Goal: Task Accomplishment & Management: Complete application form

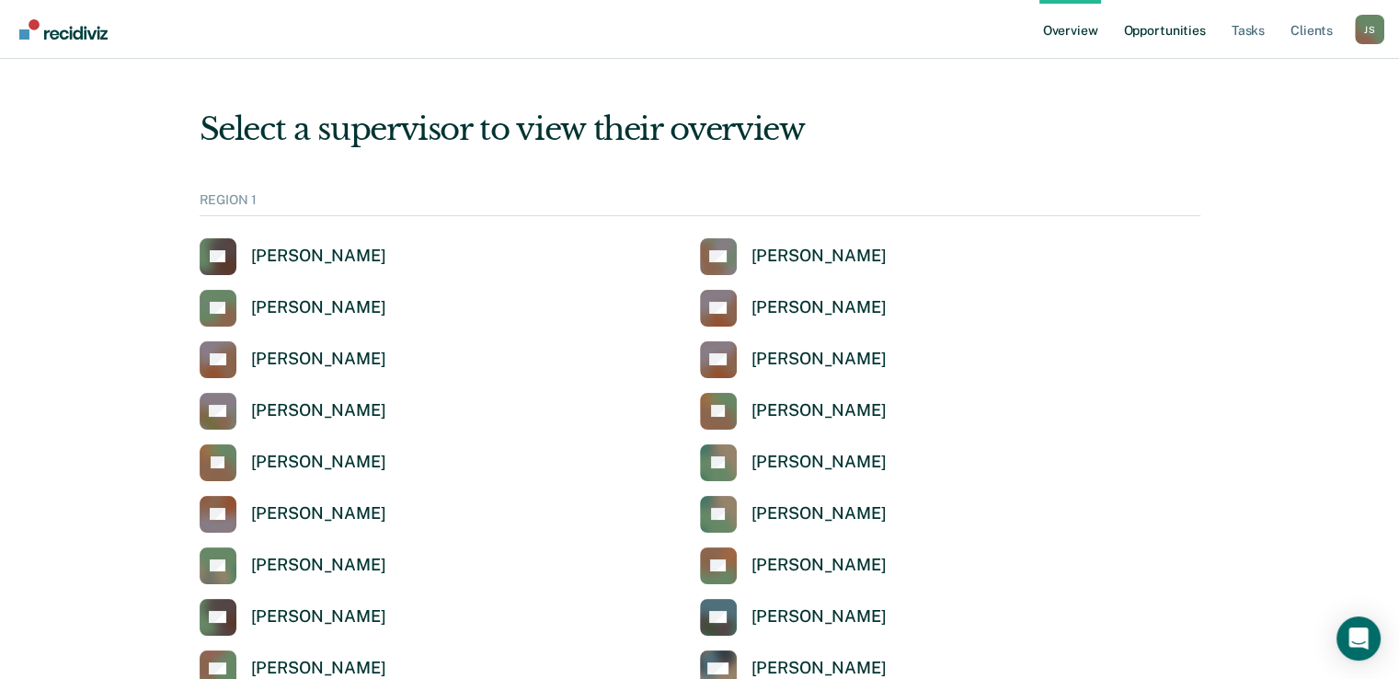
click at [1181, 28] on link "Opportunities" at bounding box center [1163, 29] width 89 height 59
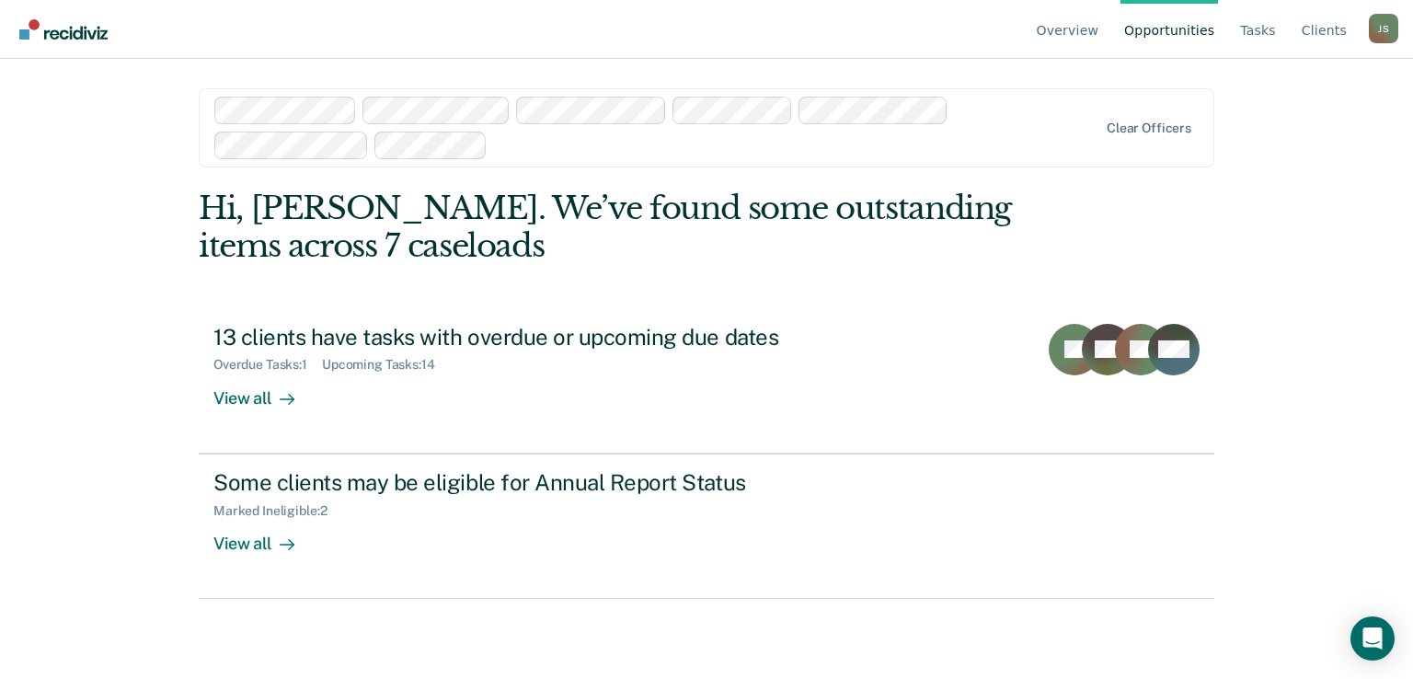
click at [570, 153] on div at bounding box center [796, 144] width 602 height 21
click at [706, 152] on div at bounding box center [869, 144] width 455 height 21
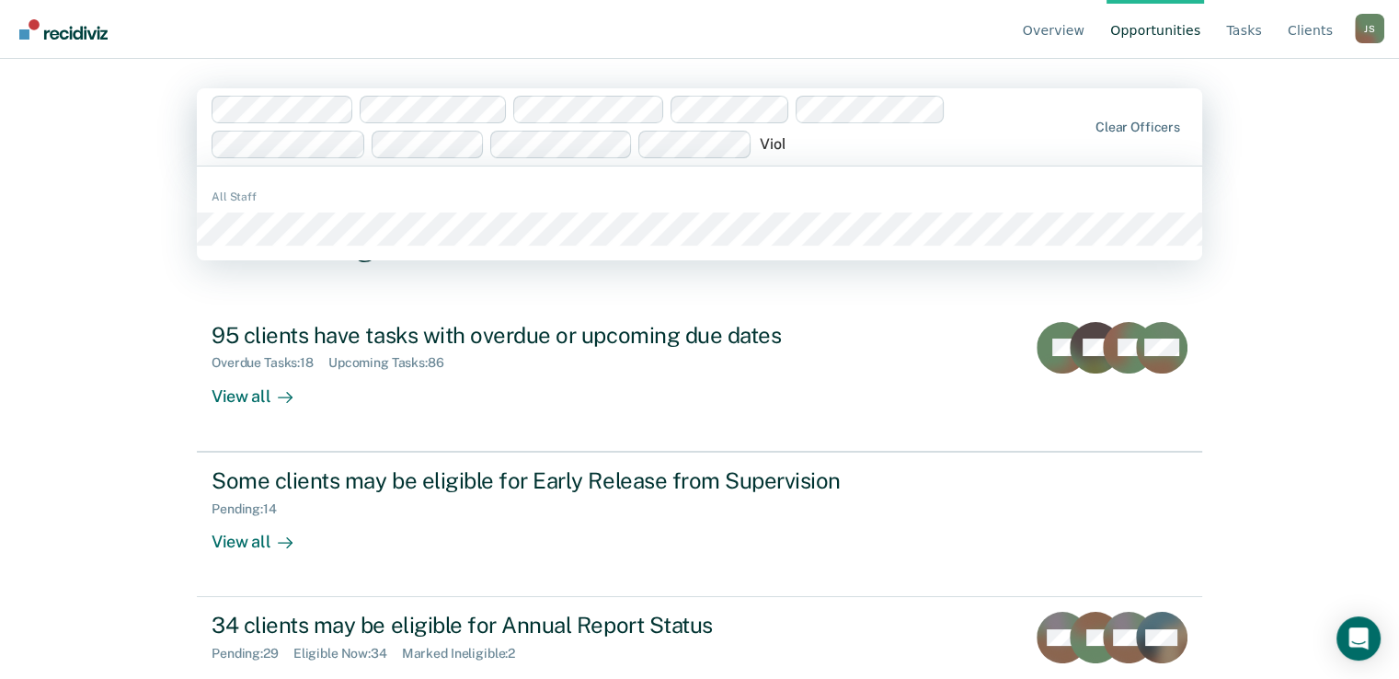
type input "Viola"
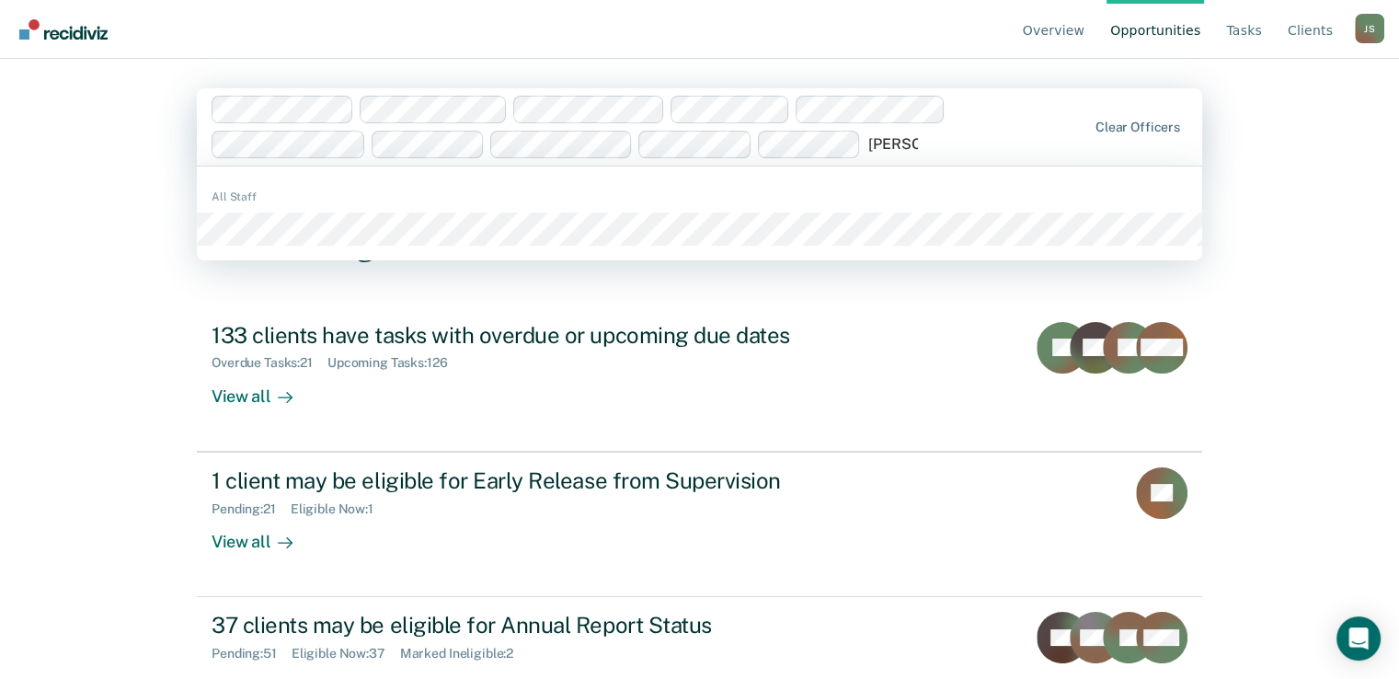
type input "Meghan"
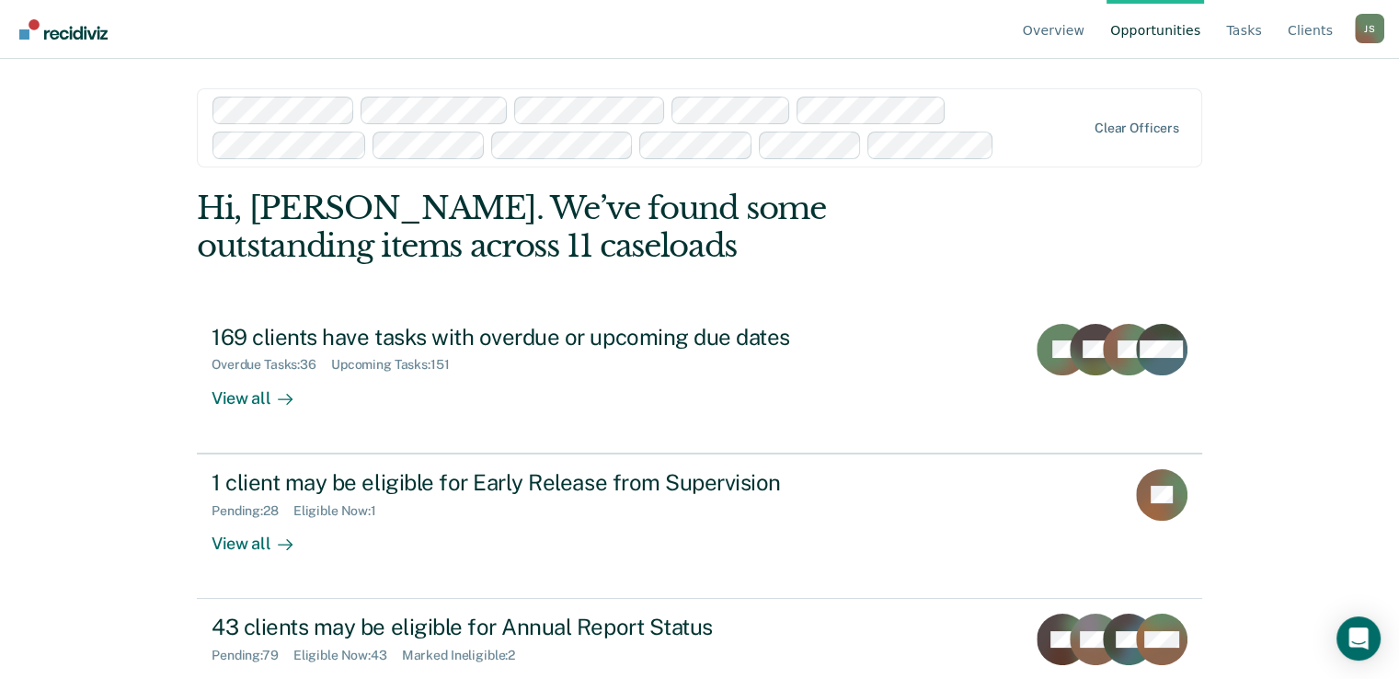
click at [1254, 210] on div "Overview Opportunities Tasks Client s Jerri Stencil J S Profile How it works Lo…" at bounding box center [699, 339] width 1399 height 679
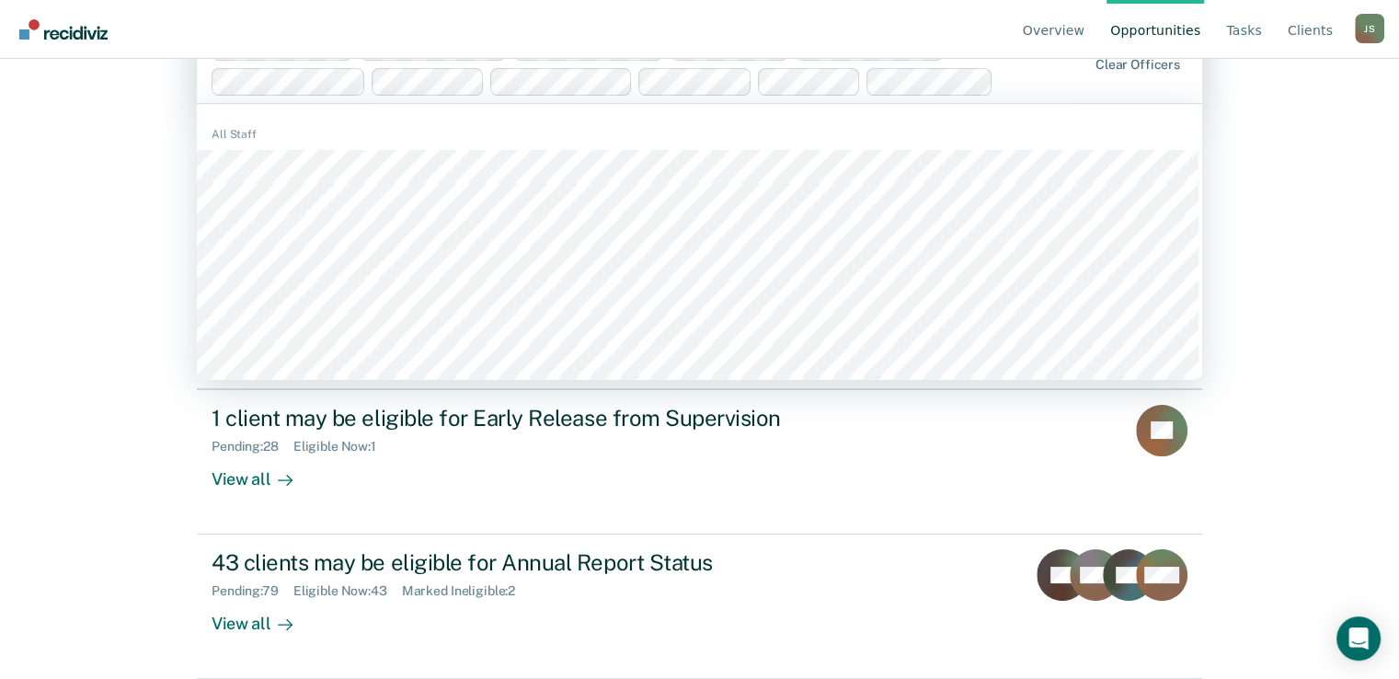
click at [1006, 75] on div at bounding box center [1044, 81] width 86 height 21
type input "B"
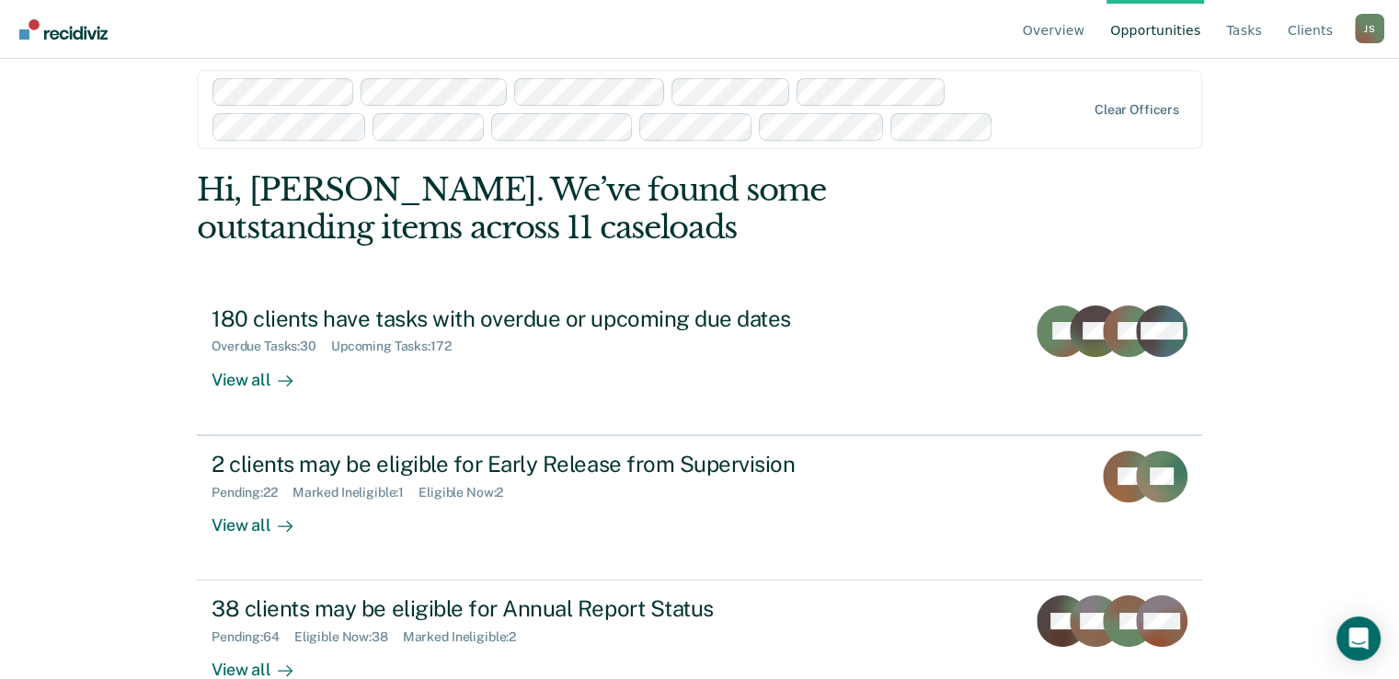
scroll to position [0, 0]
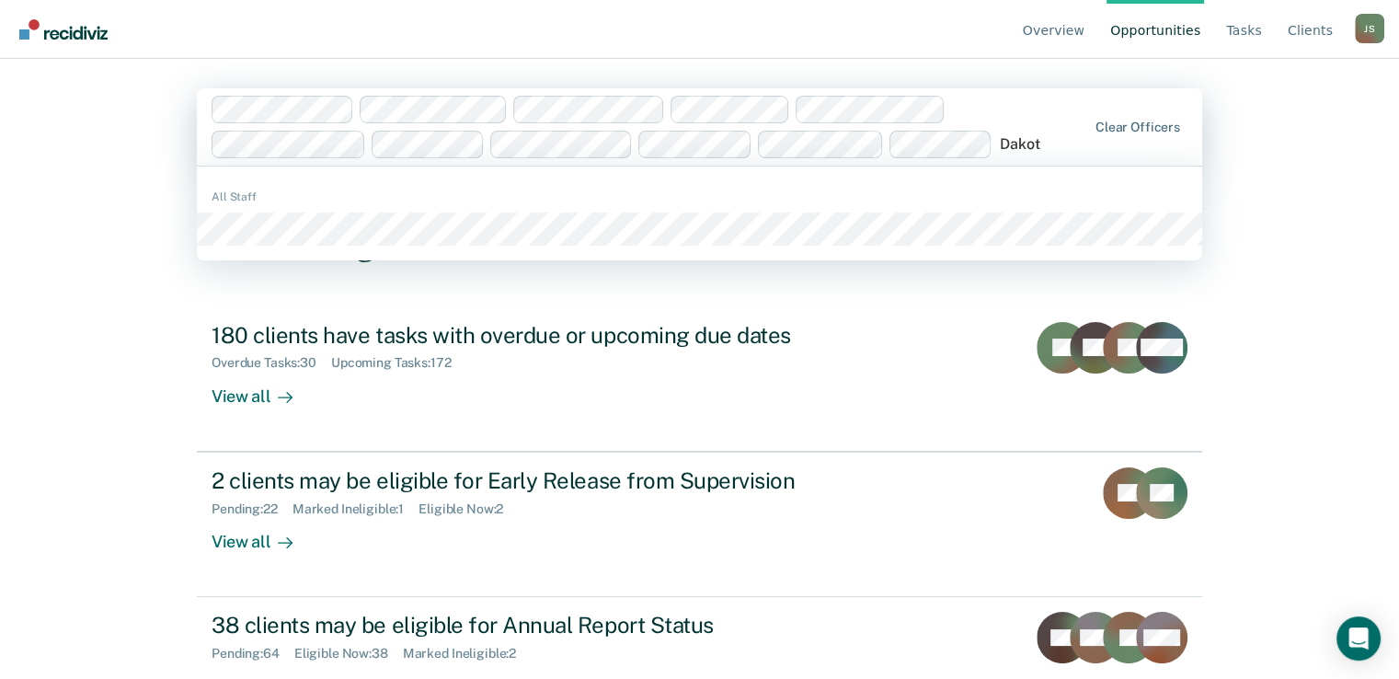
type input "Dakota"
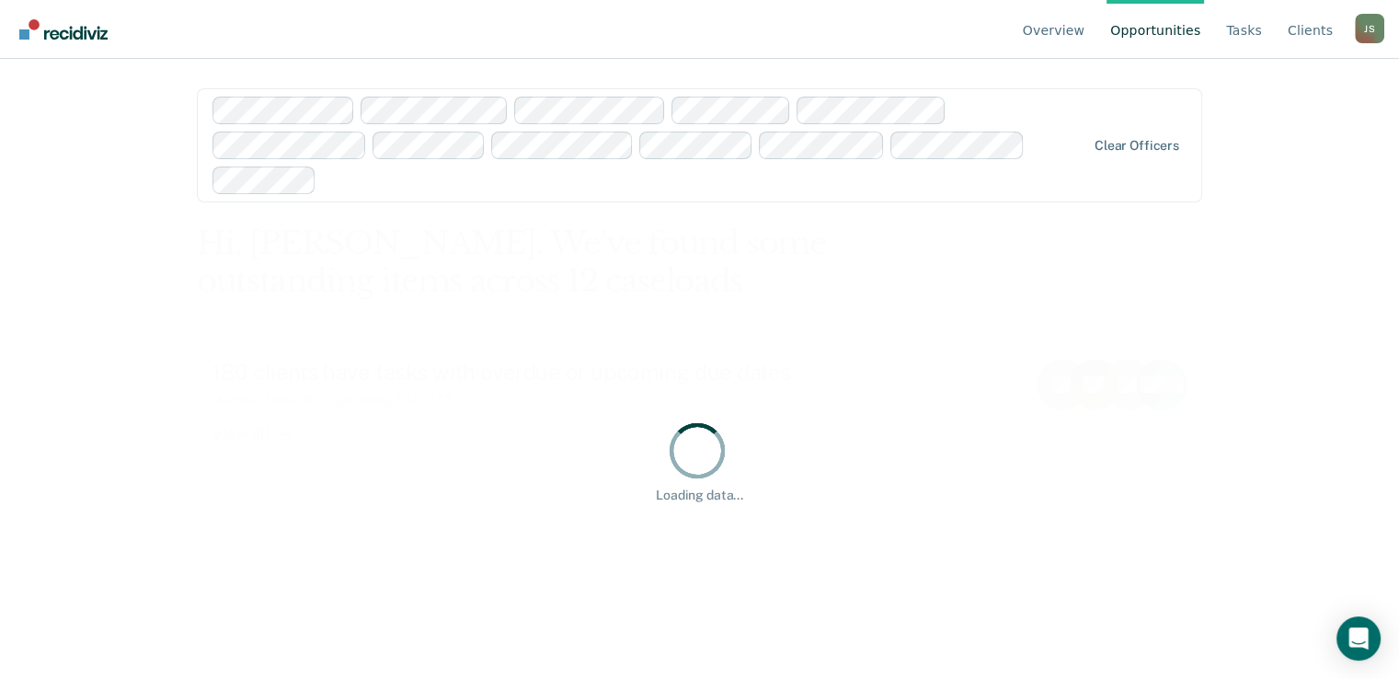
click at [742, 38] on nav "Overview Opportunities Tasks Client s Jerri Stencil J S Profile How it works Lo…" at bounding box center [700, 29] width 1370 height 58
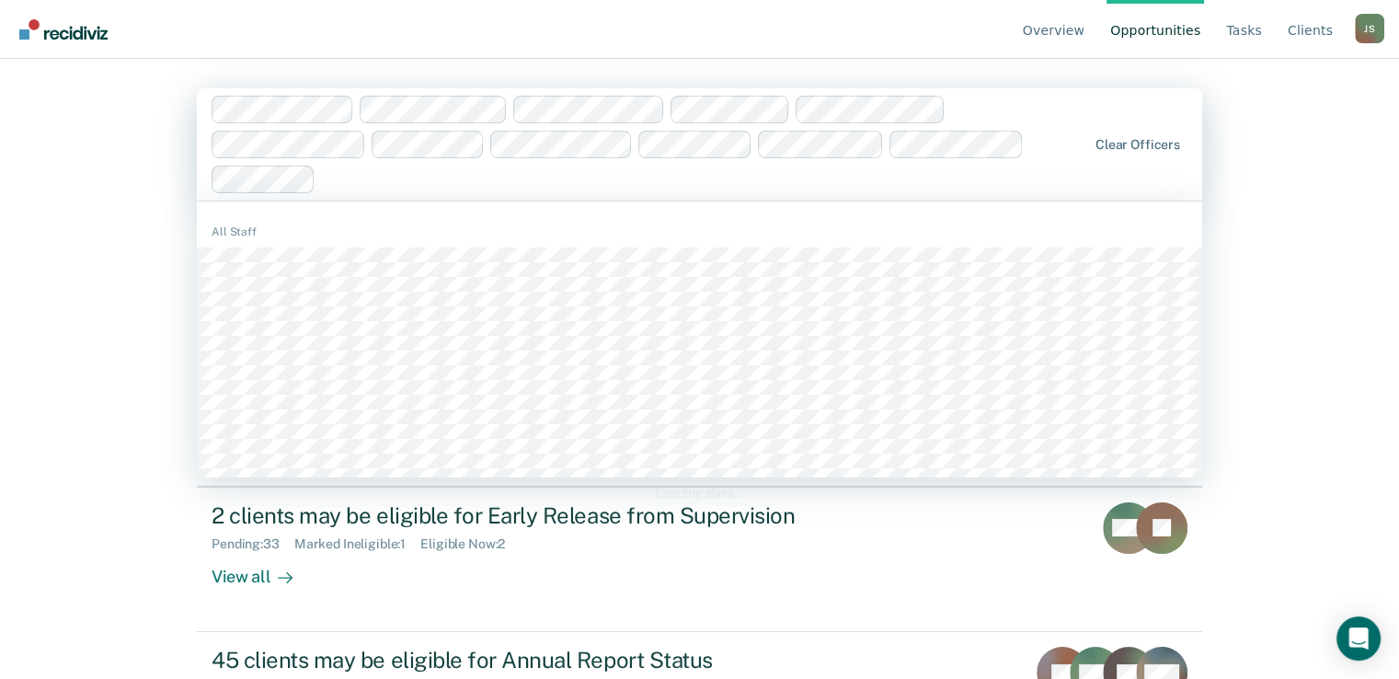
click at [633, 189] on div at bounding box center [704, 178] width 763 height 21
click at [92, 224] on div "Overview Opportunities Tasks Client s Jerri Stencil J S Profile How it works Lo…" at bounding box center [699, 339] width 1399 height 679
click at [710, 183] on div at bounding box center [704, 178] width 763 height 21
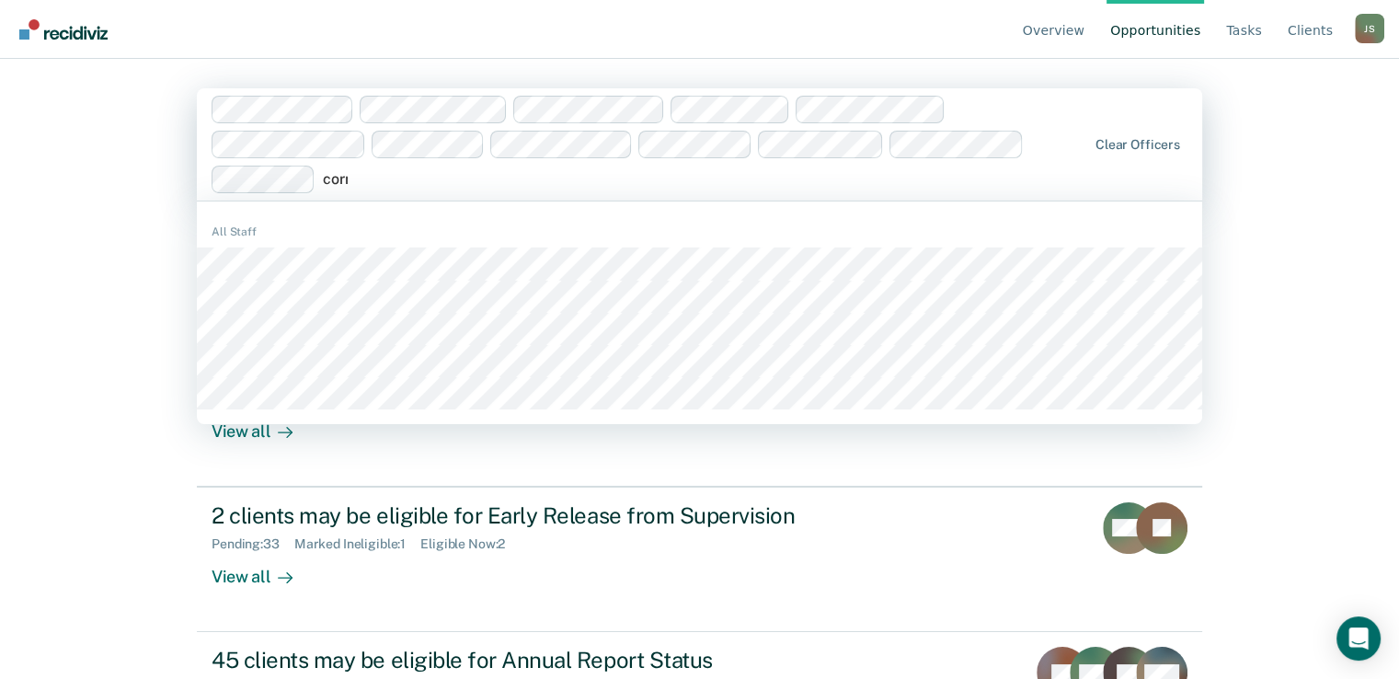
type input "corne"
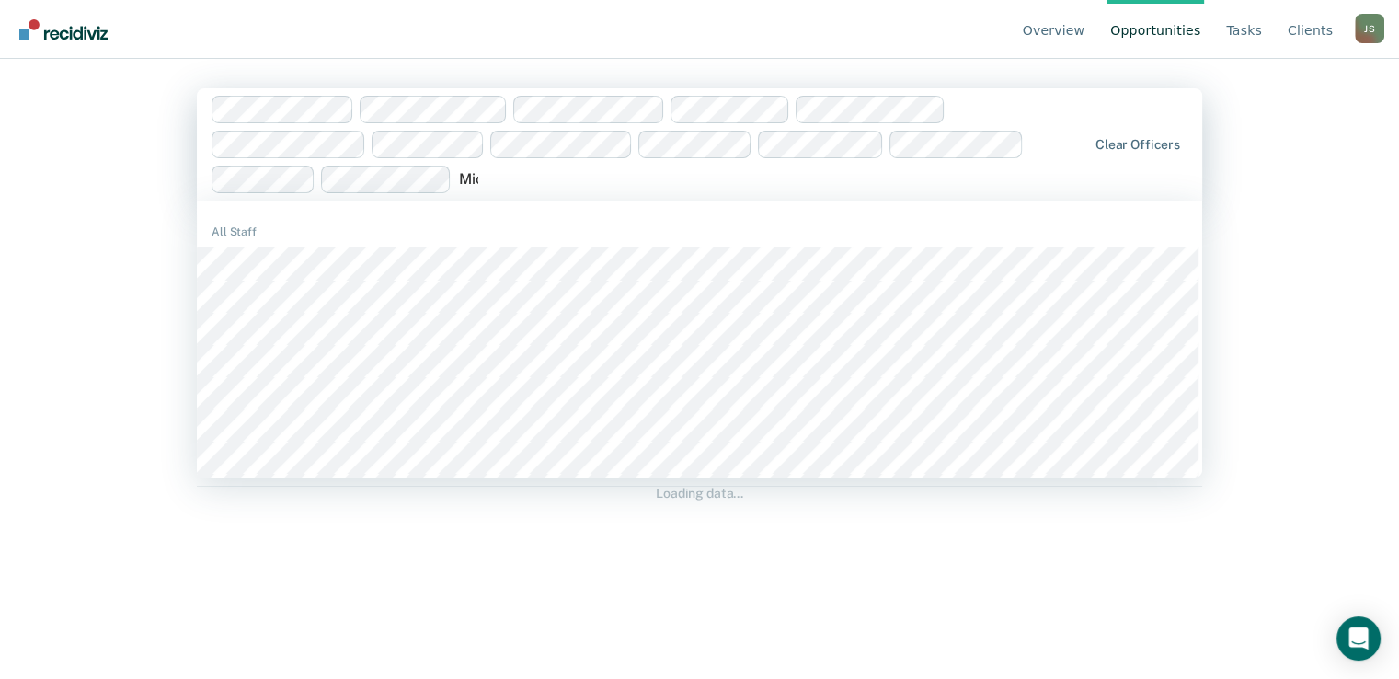
type input "Michel"
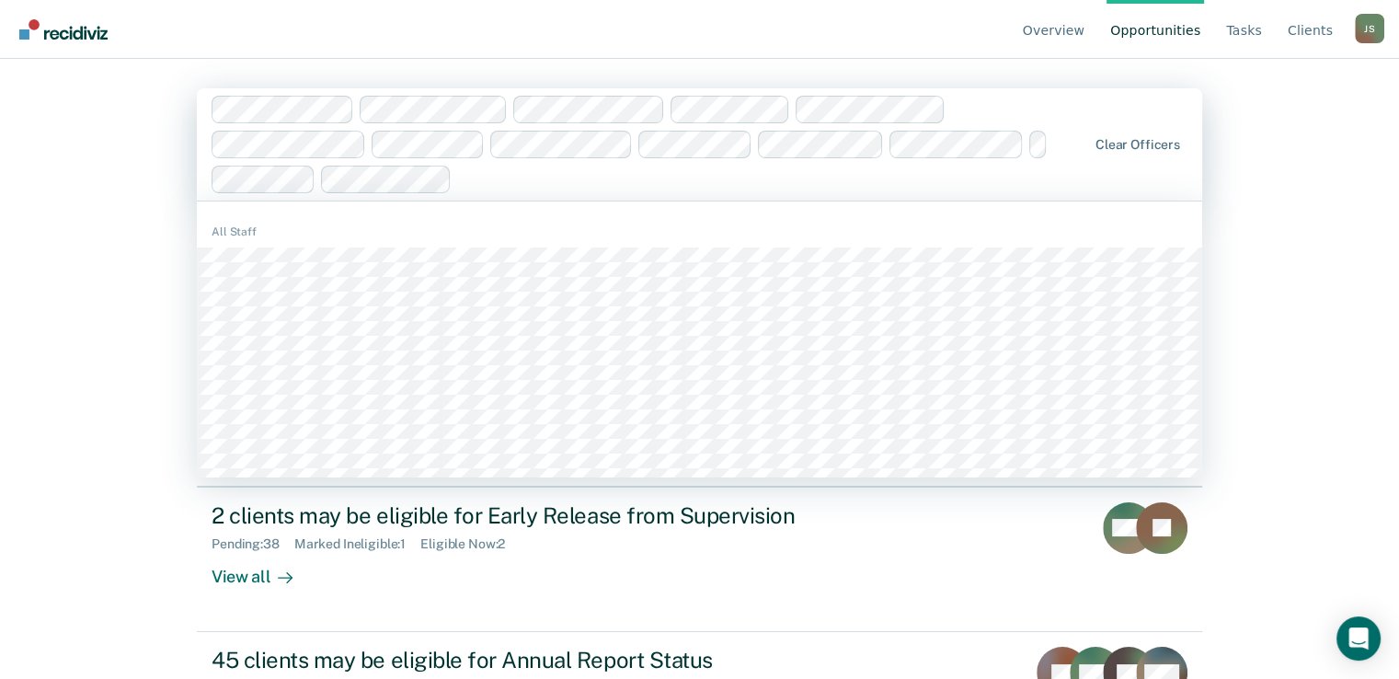
click at [659, 181] on div at bounding box center [772, 178] width 627 height 21
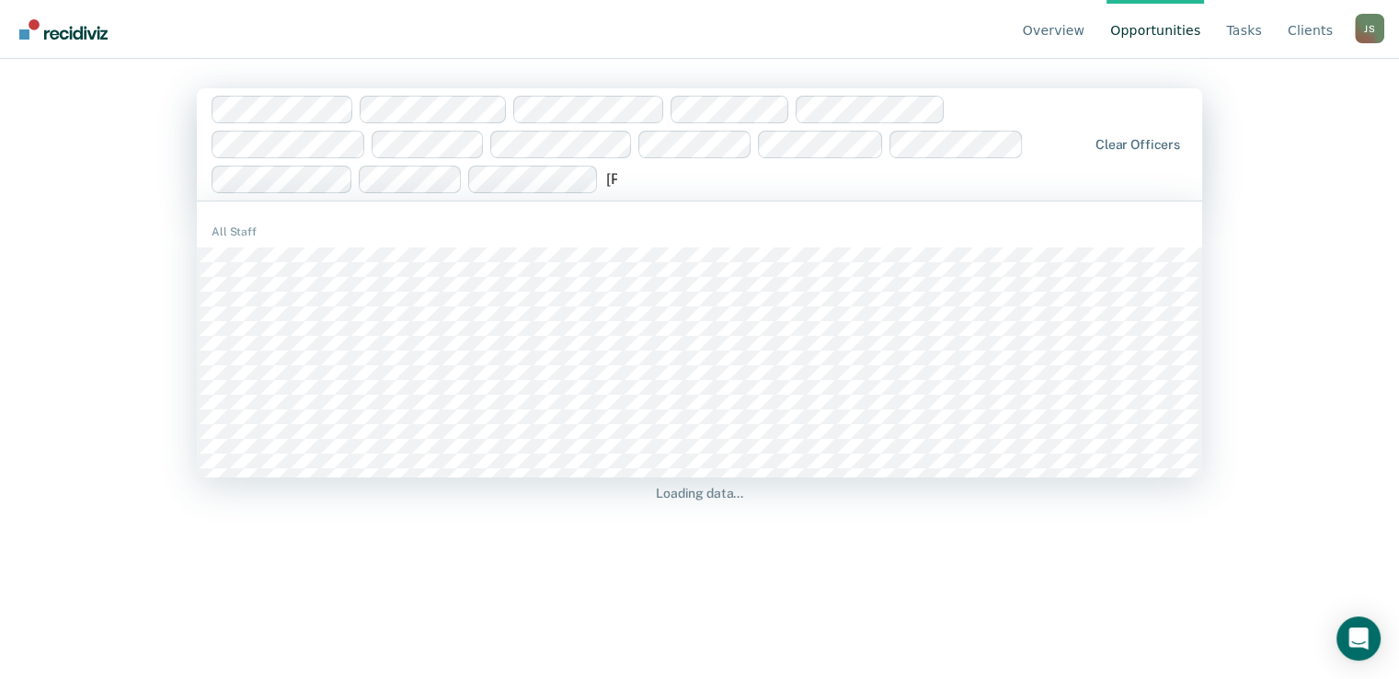
type input "Lisa"
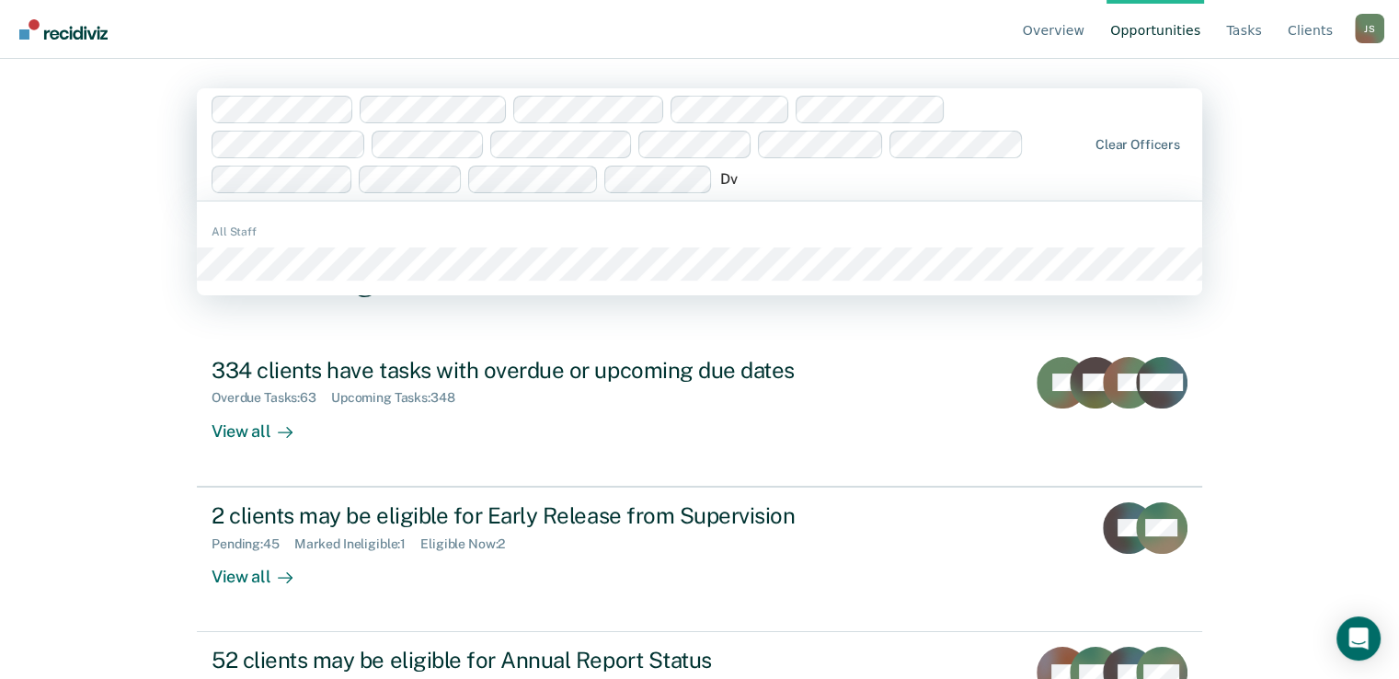
type input "D"
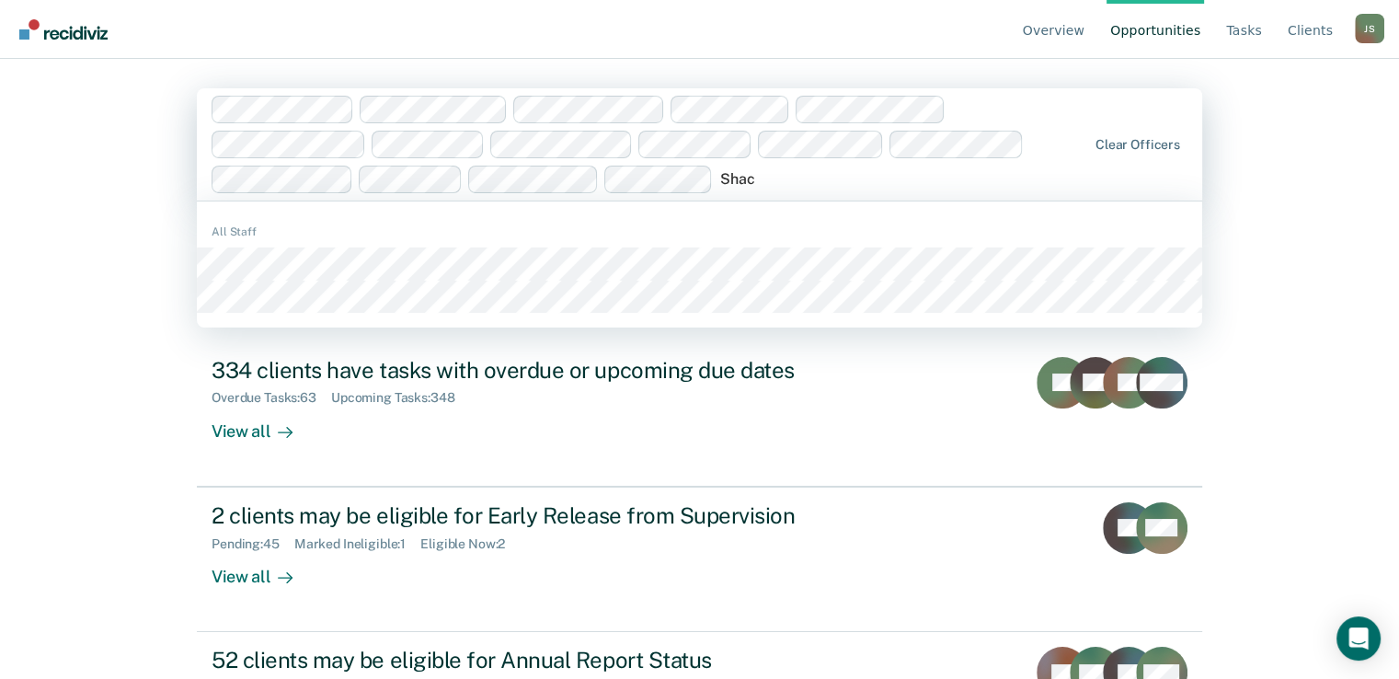
type input "Shaca"
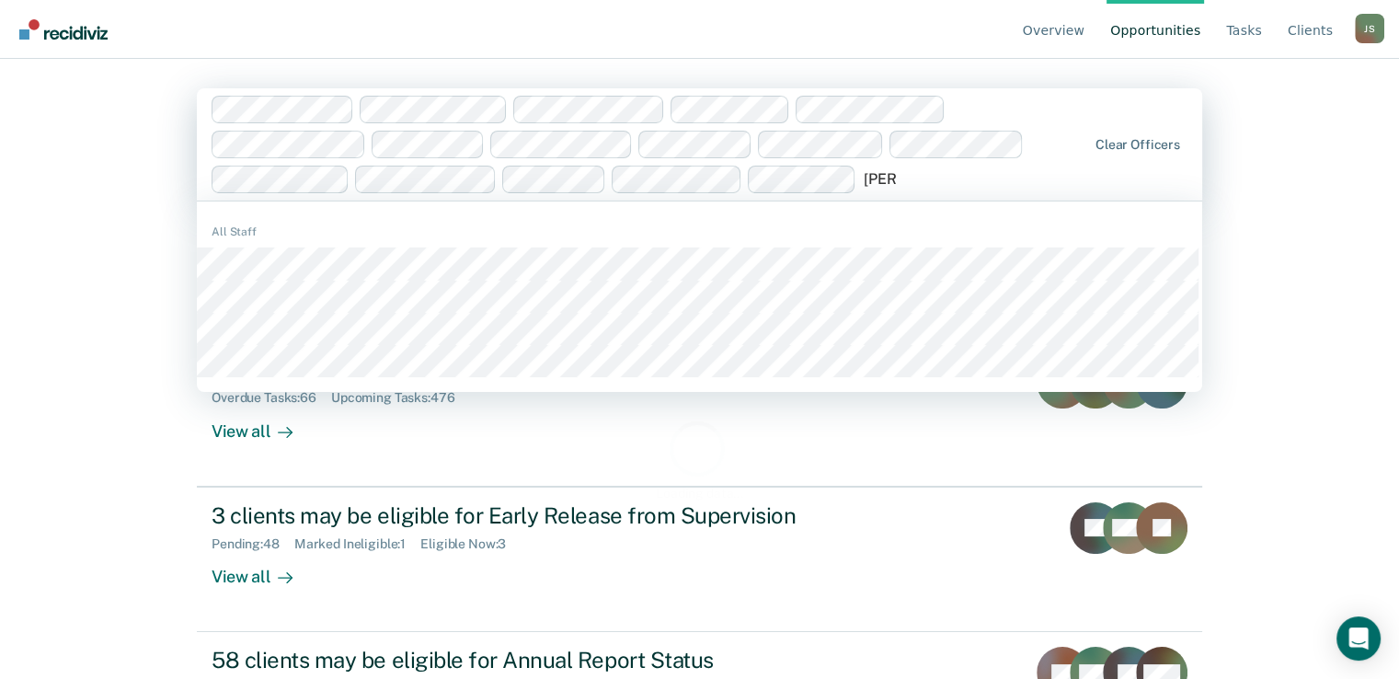
type input "Yolander"
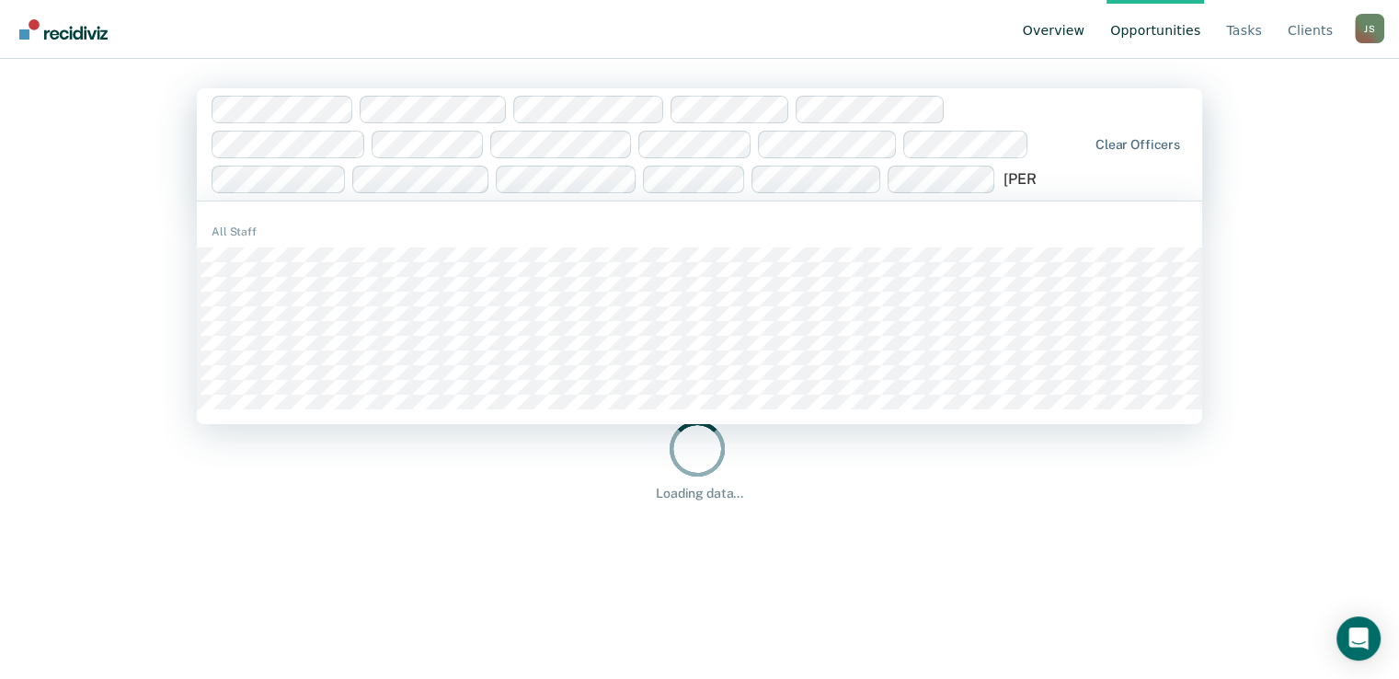
type input "Linda"
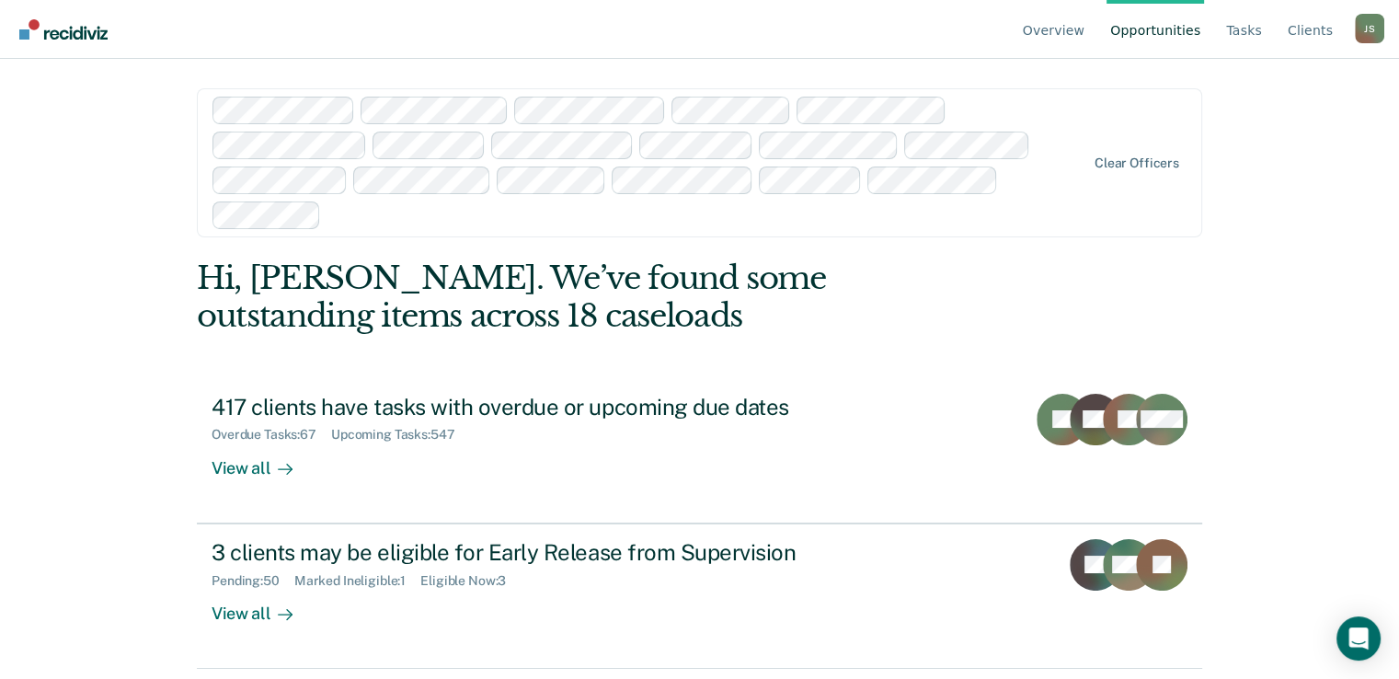
click at [677, 218] on div at bounding box center [706, 214] width 757 height 21
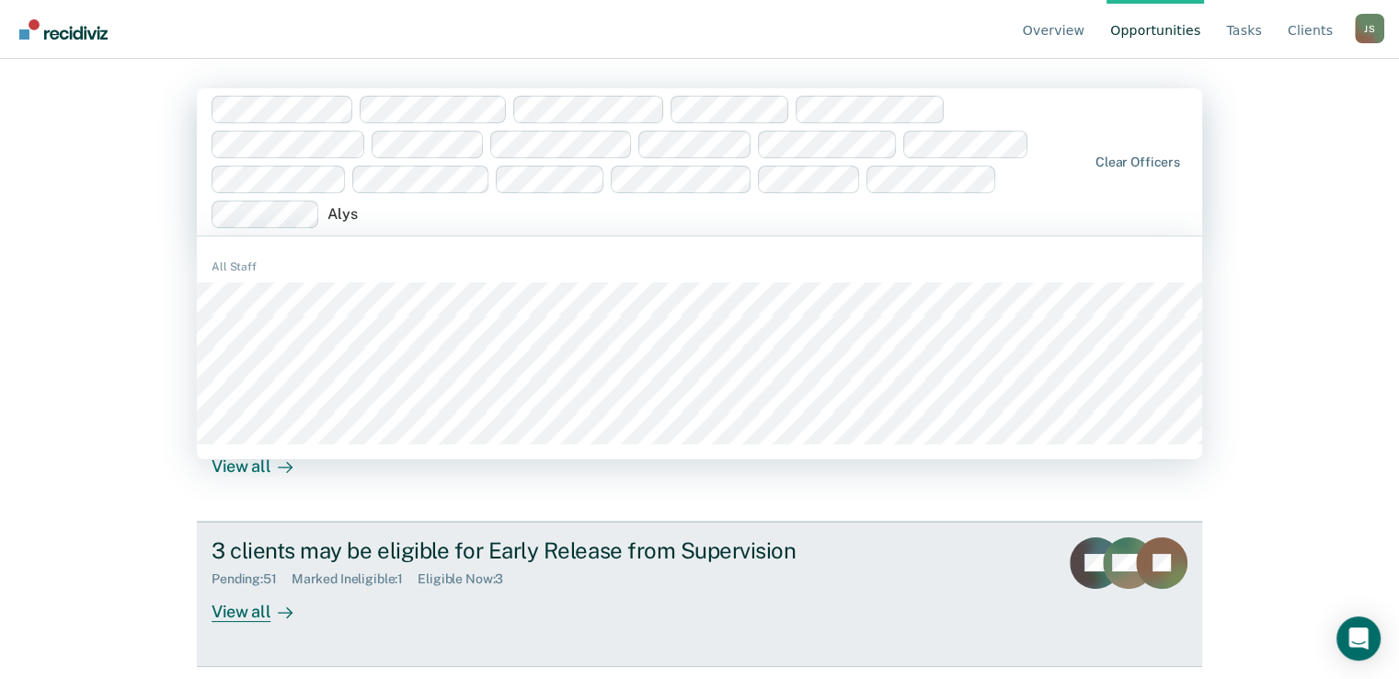
type input "Alyss"
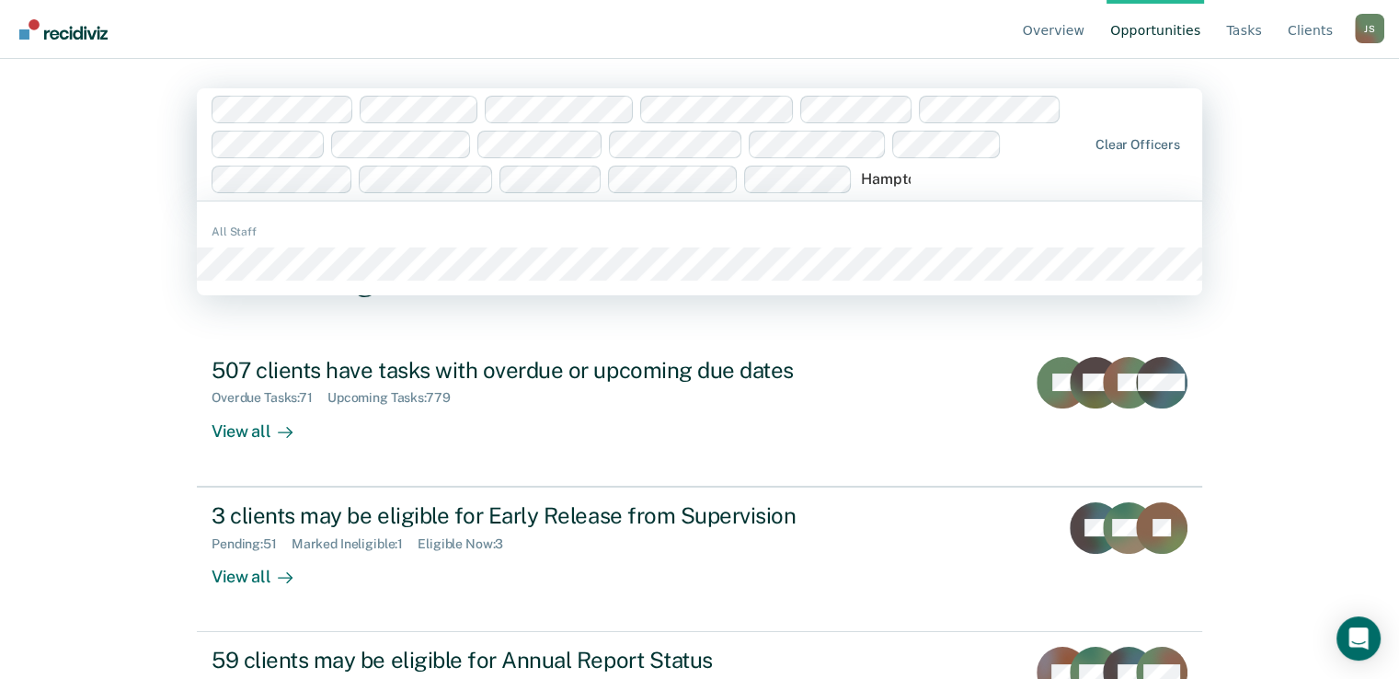
type input "Hampton"
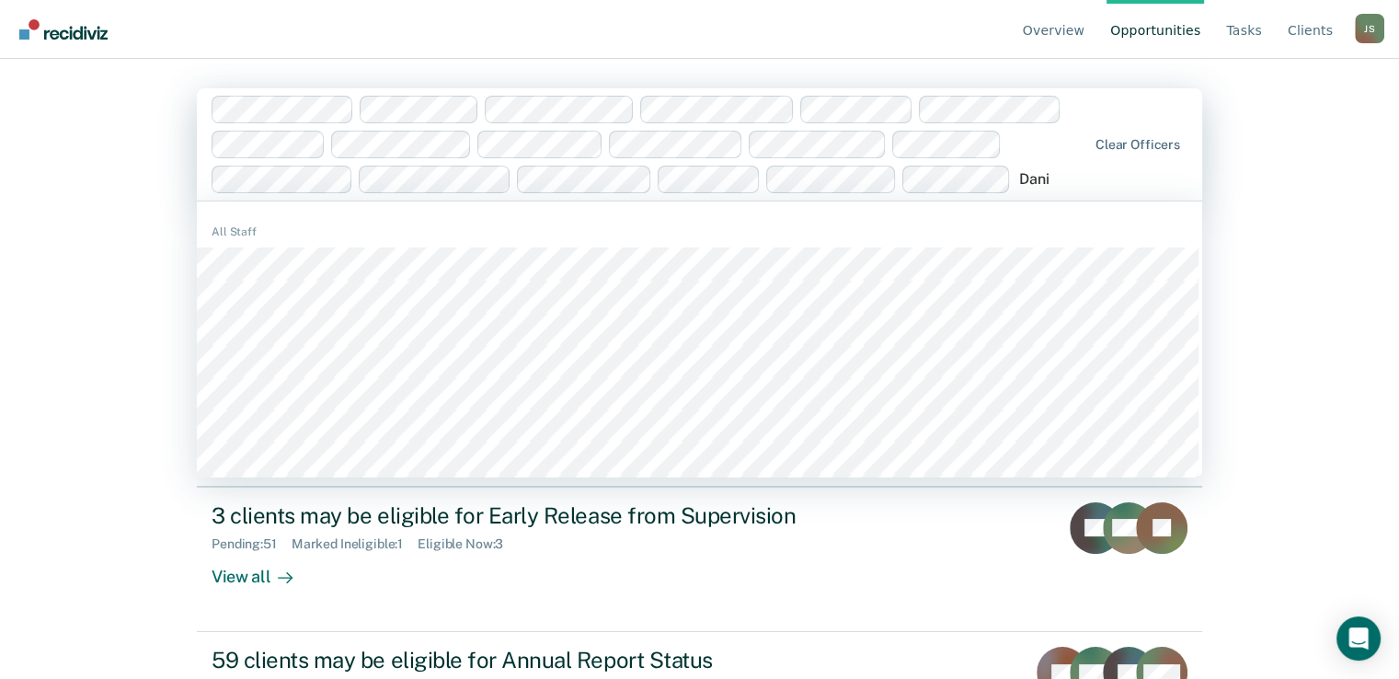
type input "Danita"
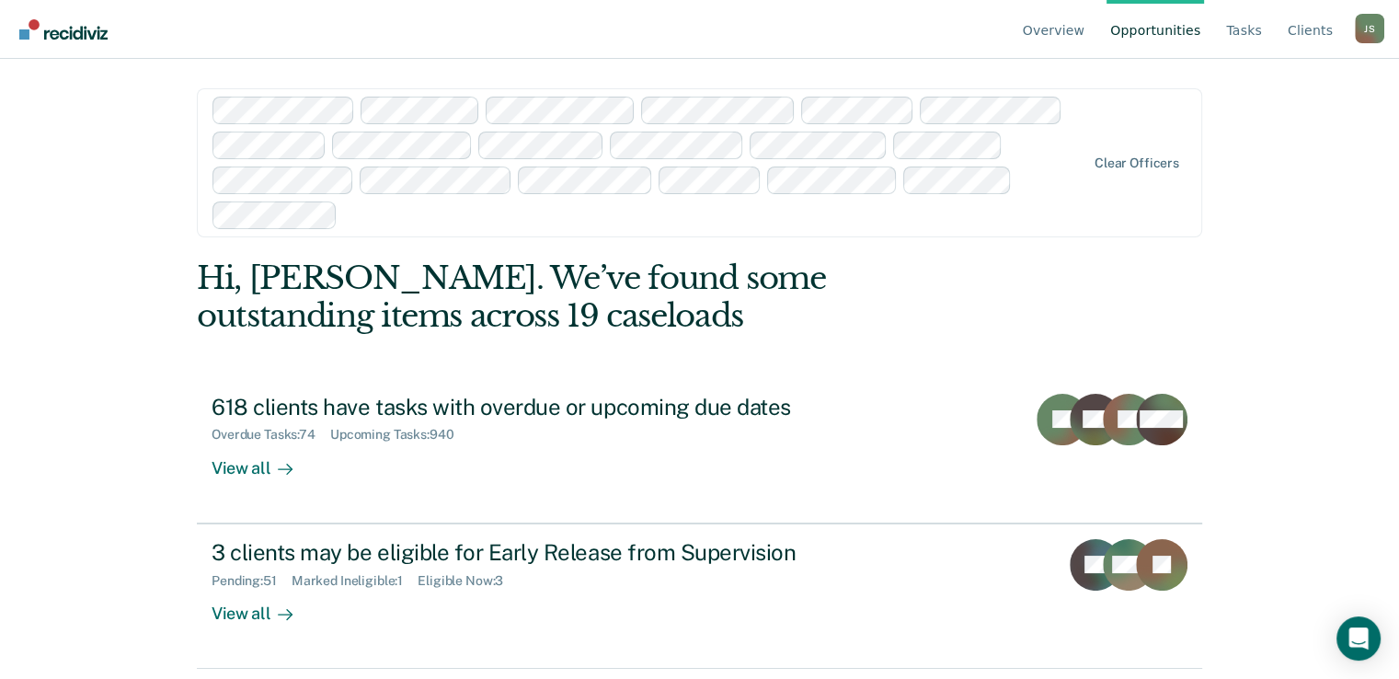
scroll to position [133, 0]
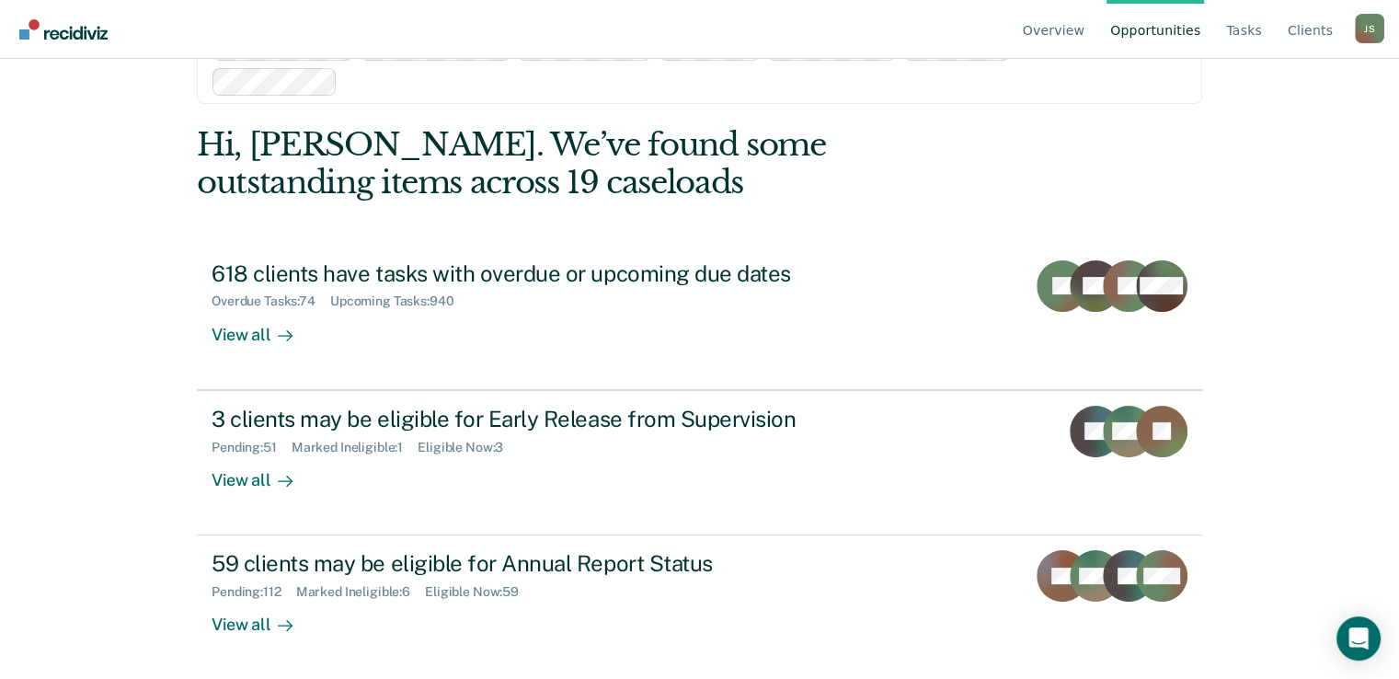
click at [59, 384] on div "Overview Opportunities Tasks Client s Jerri Stencil J S Profile How it works Lo…" at bounding box center [699, 206] width 1399 height 679
click at [44, 431] on div "Overview Opportunities Tasks Client s Jerri Stencil J S Profile How it works Lo…" at bounding box center [699, 206] width 1399 height 679
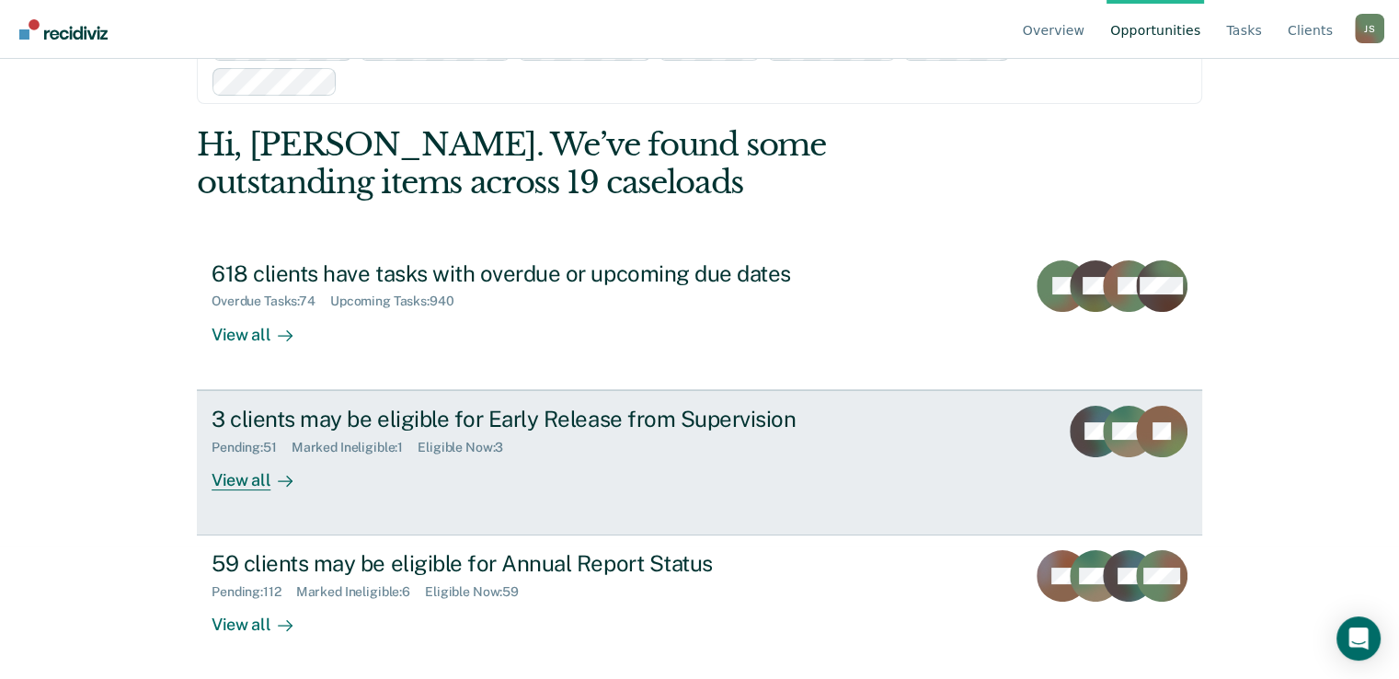
click at [694, 461] on div "3 clients may be eligible for Early Release from Supervision Pending : 51 Marke…" at bounding box center [557, 448] width 690 height 85
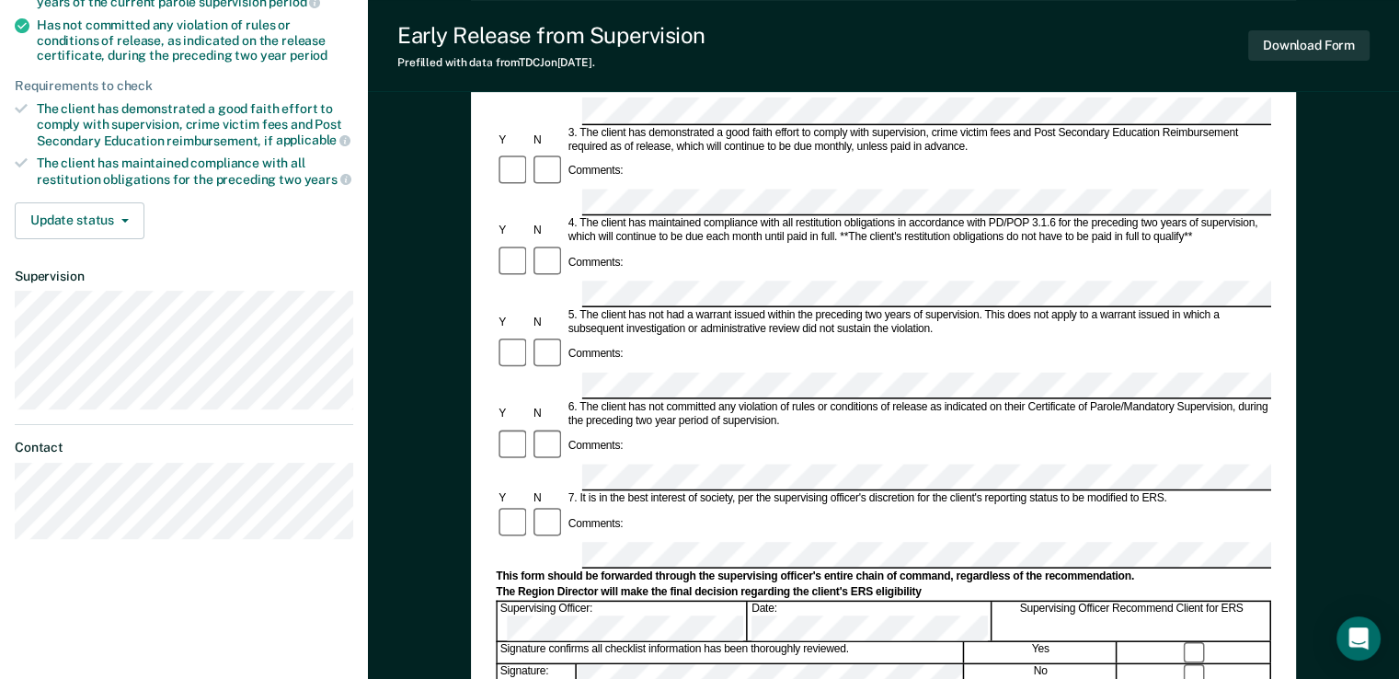
scroll to position [492, 0]
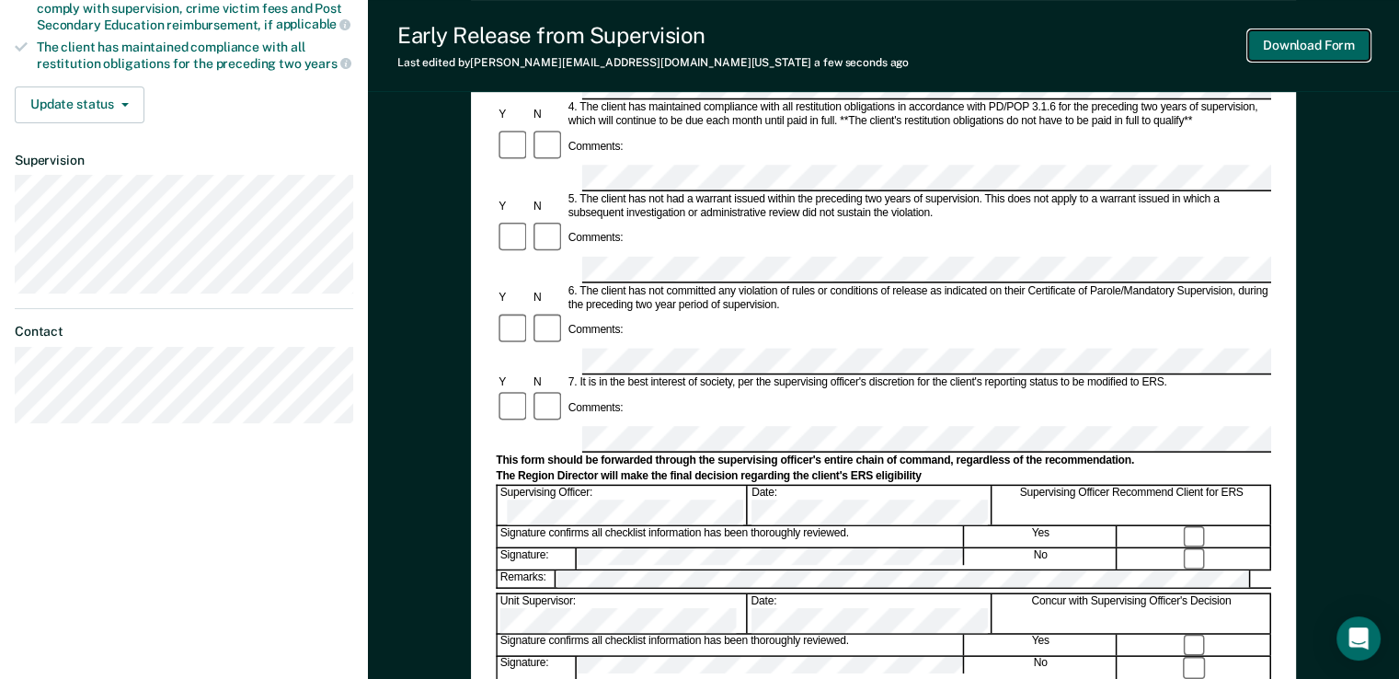
click at [1314, 46] on button "Download Form" at bounding box center [1308, 45] width 121 height 30
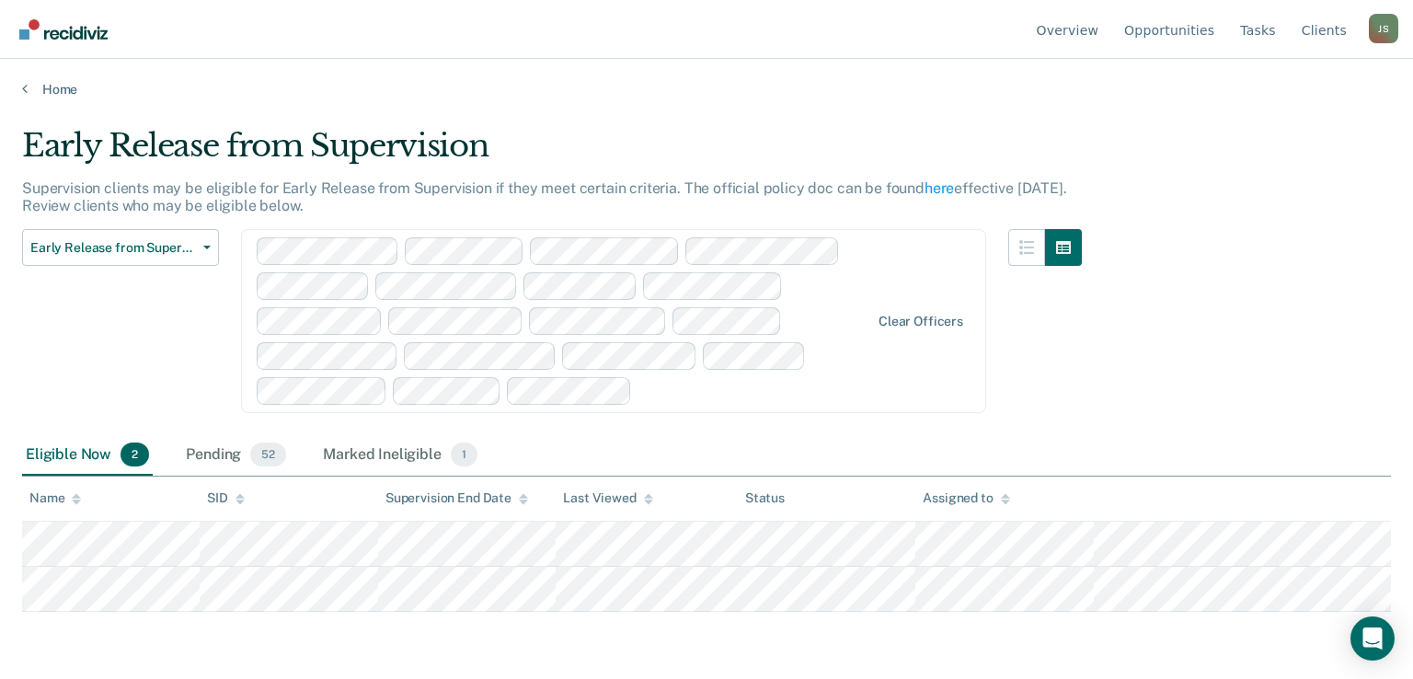
click at [1385, 212] on main "Early Release from Supervision Supervision clients may be eligible for Early Re…" at bounding box center [706, 385] width 1413 height 576
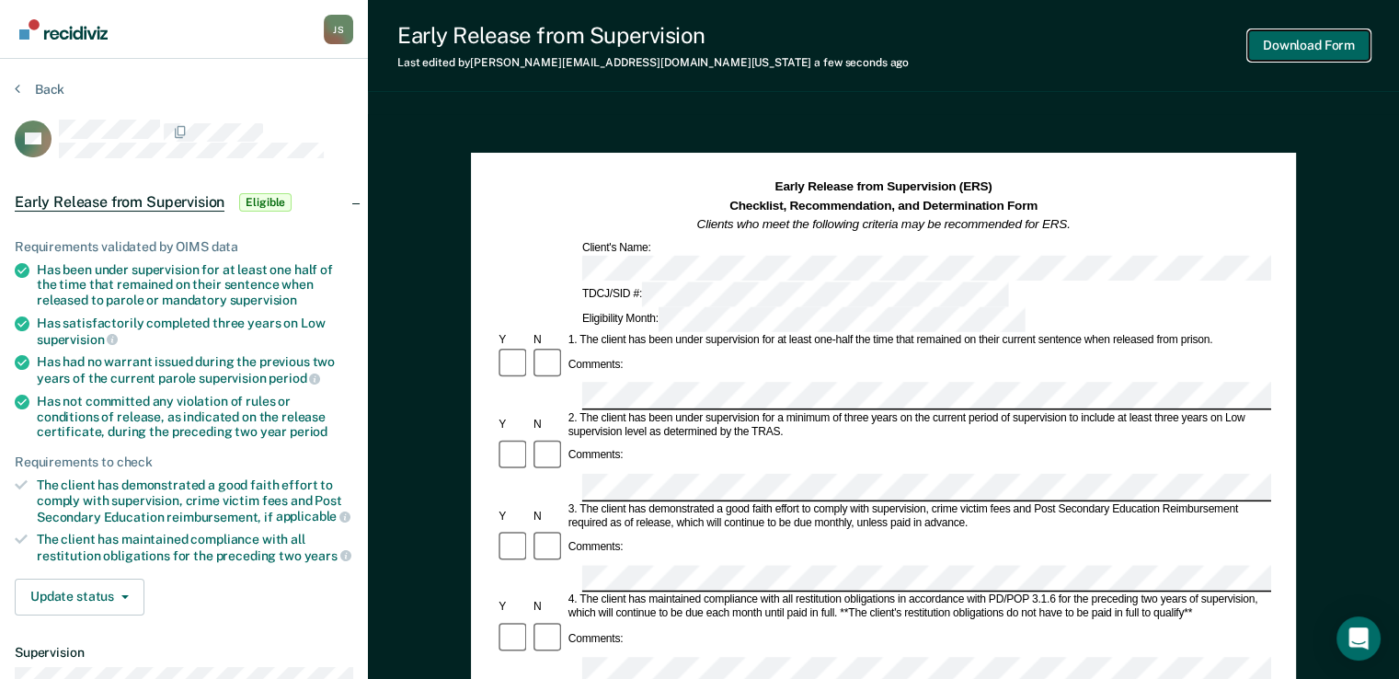
click at [1301, 47] on button "Download Form" at bounding box center [1308, 45] width 121 height 30
click at [1327, 48] on button "Download Form" at bounding box center [1308, 45] width 121 height 30
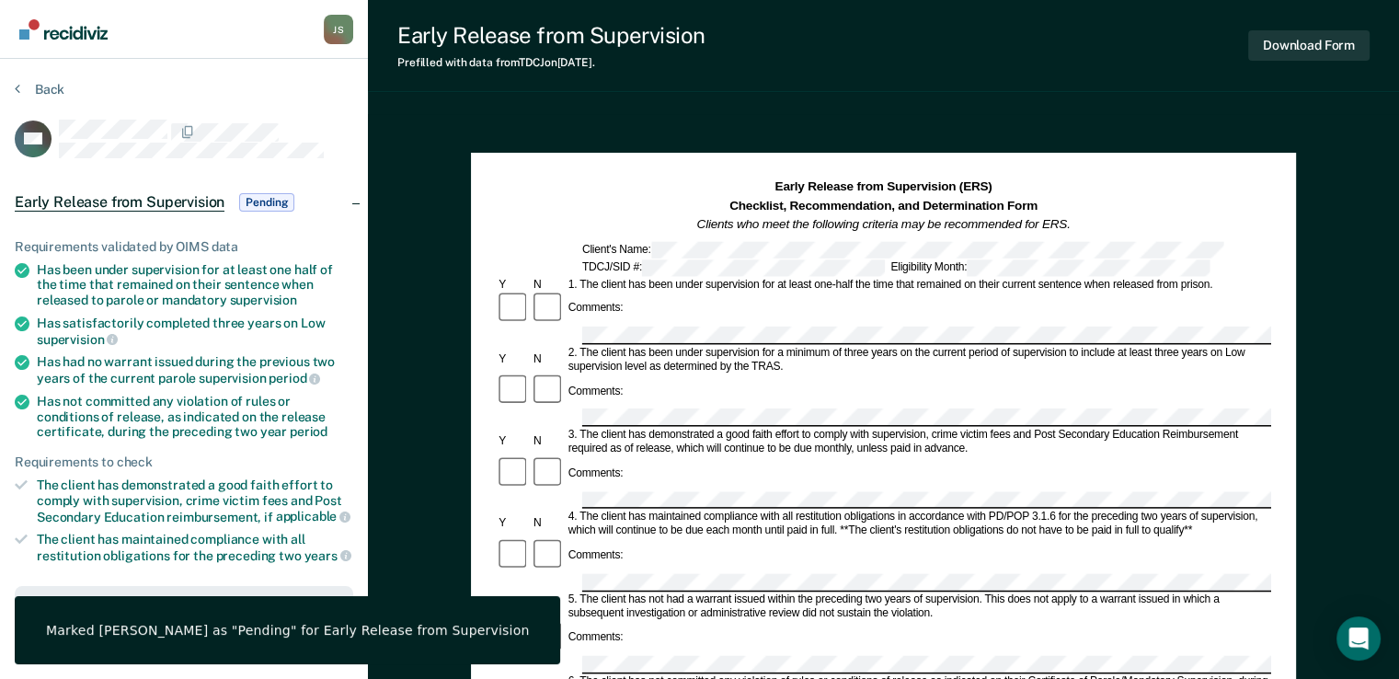
click at [703, 298] on div "Comments:" at bounding box center [883, 309] width 775 height 36
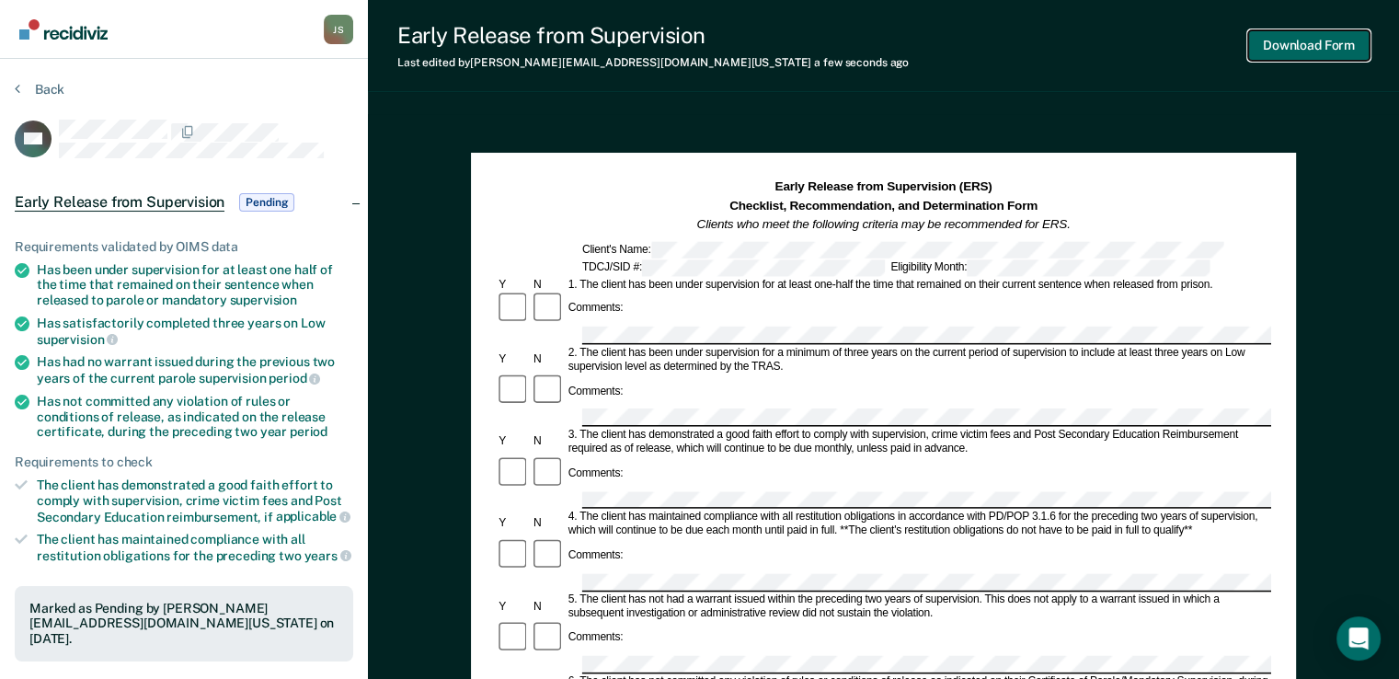
click at [1328, 38] on button "Download Form" at bounding box center [1308, 45] width 121 height 30
